Goal: Task Accomplishment & Management: Use online tool/utility

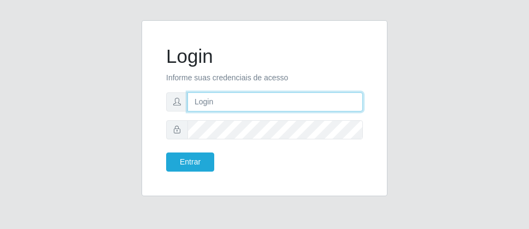
click at [233, 101] on input "text" at bounding box center [274, 101] width 175 height 19
type input "[PERSON_NAME]"
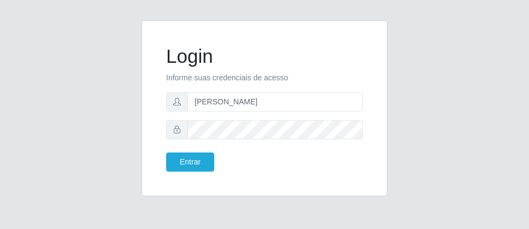
click at [223, 117] on form "Login Informe suas credenciais de acesso [PERSON_NAME] Entrar" at bounding box center [264, 108] width 197 height 127
click at [179, 161] on button "Entrar" at bounding box center [190, 161] width 48 height 19
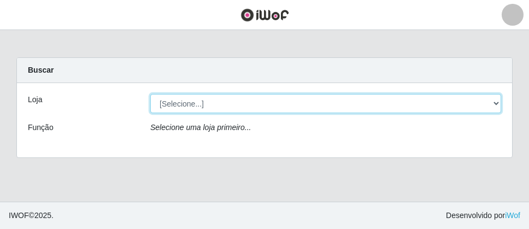
click at [298, 107] on select "[Selecione...] Divino Fogão - Campina Grande" at bounding box center [325, 103] width 351 height 19
select select "499"
click at [150, 94] on select "[Selecione...] Divino Fogão - Campina Grande" at bounding box center [325, 103] width 351 height 19
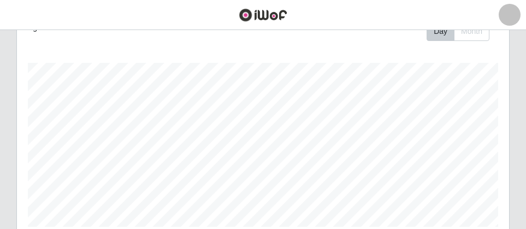
scroll to position [437, 0]
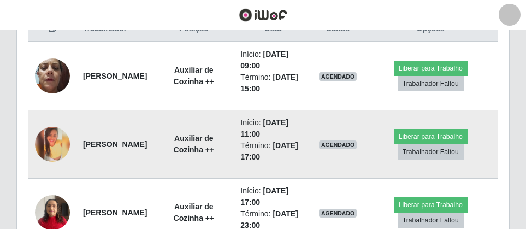
click at [52, 138] on img at bounding box center [52, 144] width 35 height 35
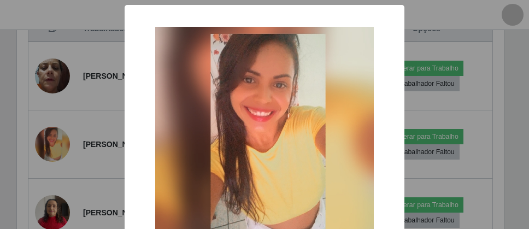
click at [75, 161] on div "× OK Cancel" at bounding box center [264, 114] width 529 height 229
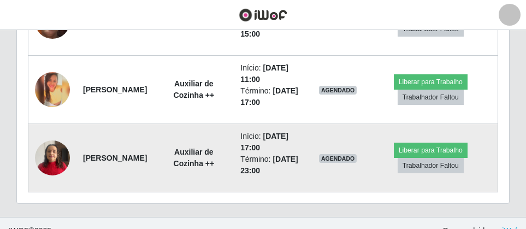
scroll to position [437, 0]
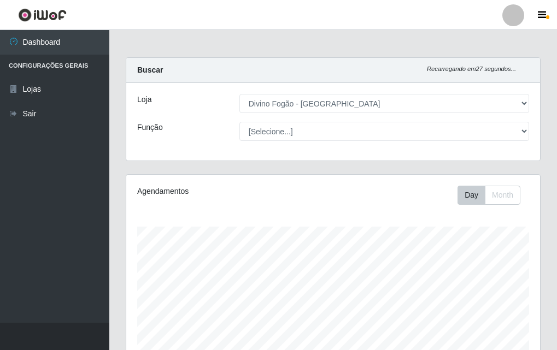
select select "499"
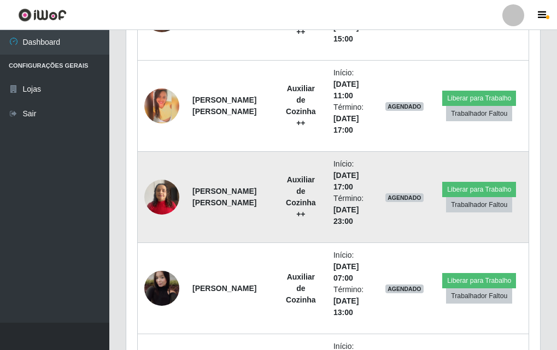
scroll to position [455, 0]
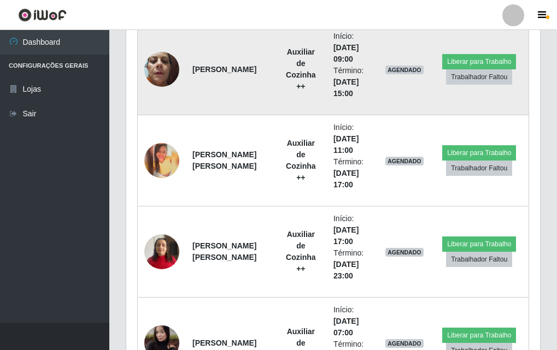
click at [160, 69] on img at bounding box center [161, 69] width 35 height 46
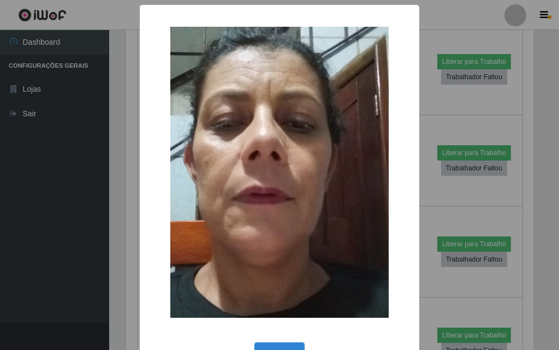
click at [123, 152] on div "× OK Cancel" at bounding box center [279, 175] width 559 height 350
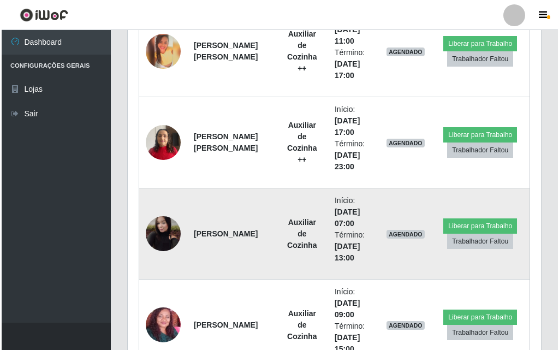
scroll to position [510, 0]
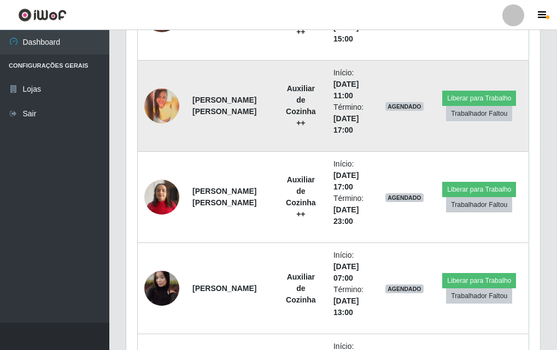
click at [163, 108] on img at bounding box center [161, 106] width 35 height 35
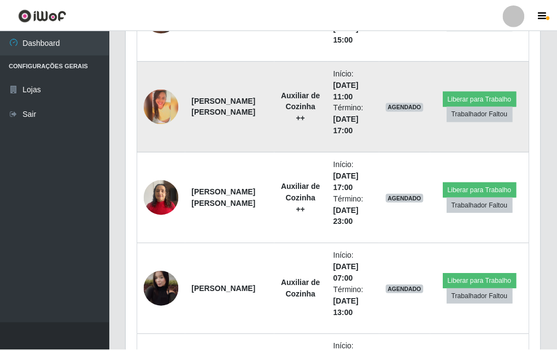
scroll to position [227, 408]
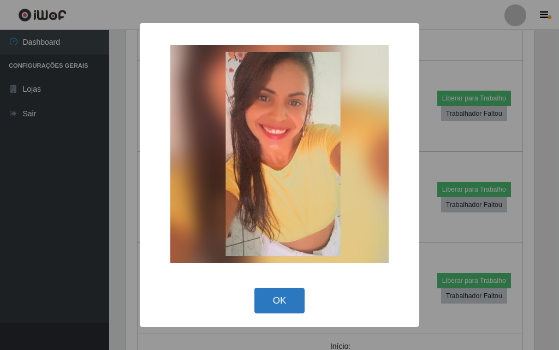
click at [277, 301] on button "OK" at bounding box center [280, 301] width 51 height 26
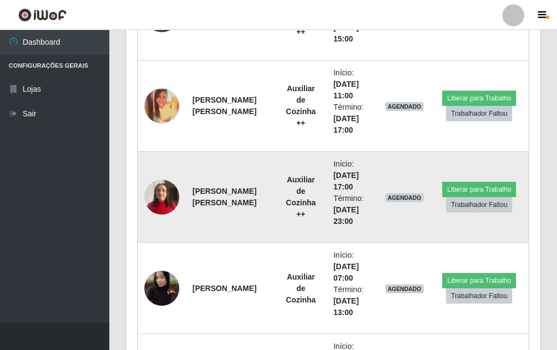
scroll to position [564, 0]
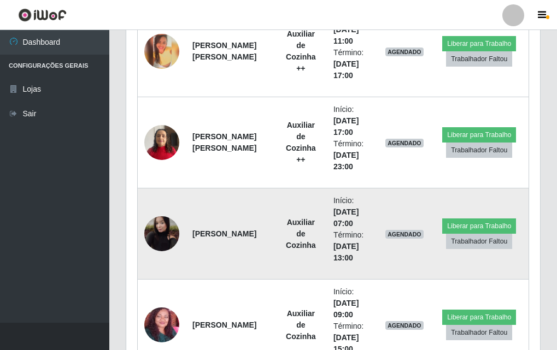
click at [158, 235] on img at bounding box center [161, 234] width 35 height 44
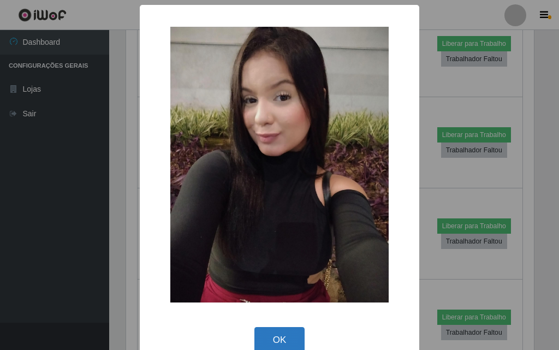
click at [275, 343] on button "OK" at bounding box center [280, 340] width 51 height 26
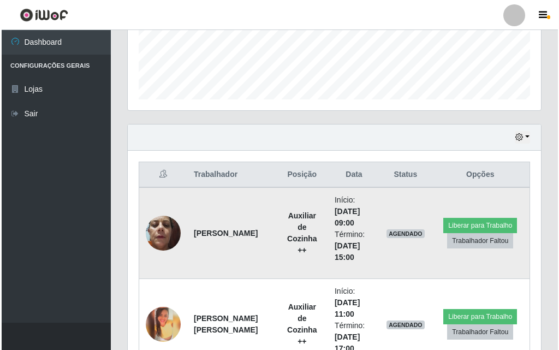
scroll to position [346, 0]
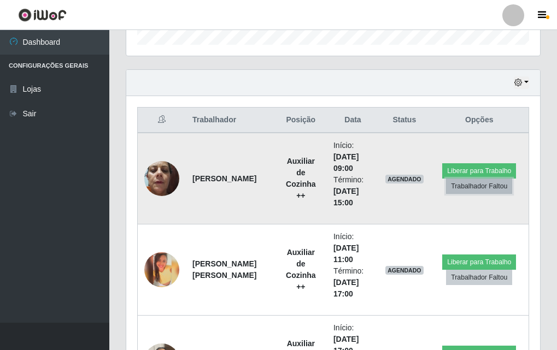
click at [463, 186] on button "Trabalhador Faltou" at bounding box center [479, 186] width 66 height 15
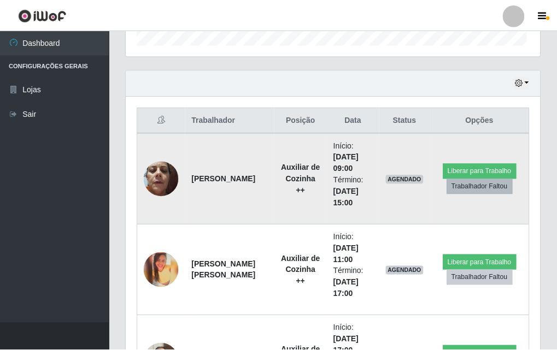
scroll to position [227, 408]
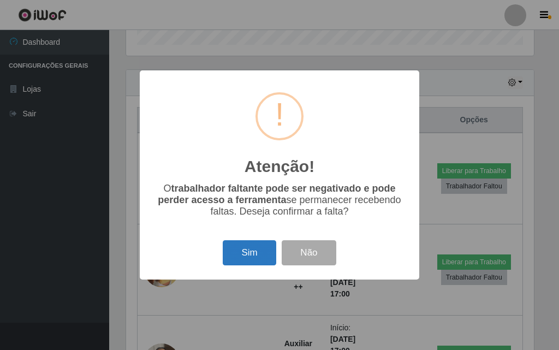
click at [253, 256] on button "Sim" at bounding box center [249, 253] width 53 height 26
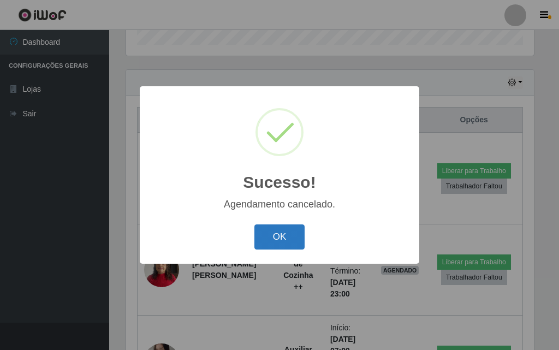
click at [282, 238] on button "OK" at bounding box center [280, 238] width 51 height 26
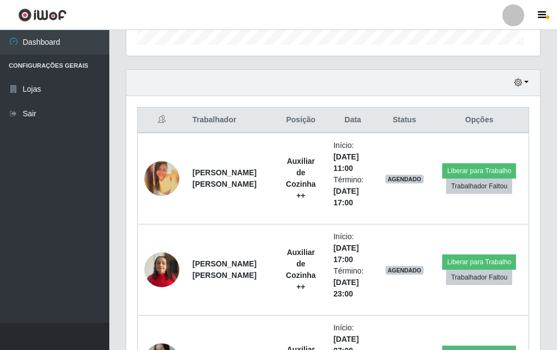
scroll to position [227, 414]
